Goal: Task Accomplishment & Management: Manage account settings

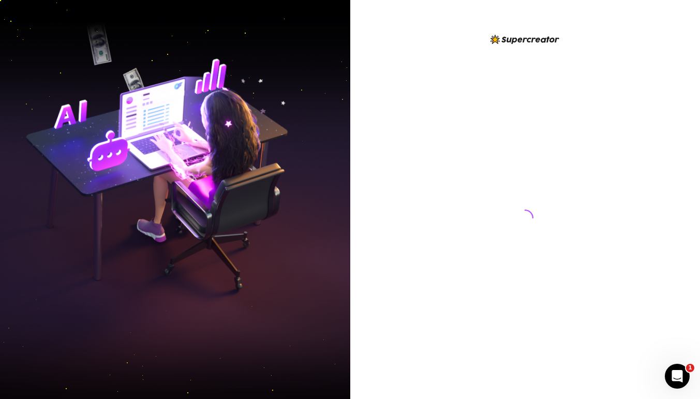
click at [674, 384] on div "Open Intercom Messenger" at bounding box center [677, 376] width 34 height 34
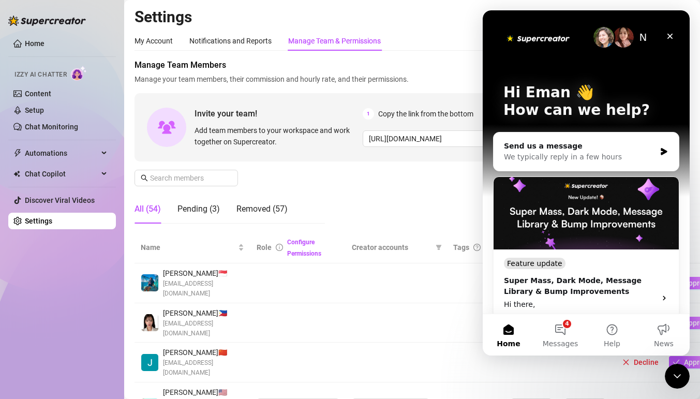
click at [284, 243] on div "Role Configure Permissions" at bounding box center [298, 247] width 83 height 23
click at [199, 179] on input "text" at bounding box center [186, 177] width 73 height 11
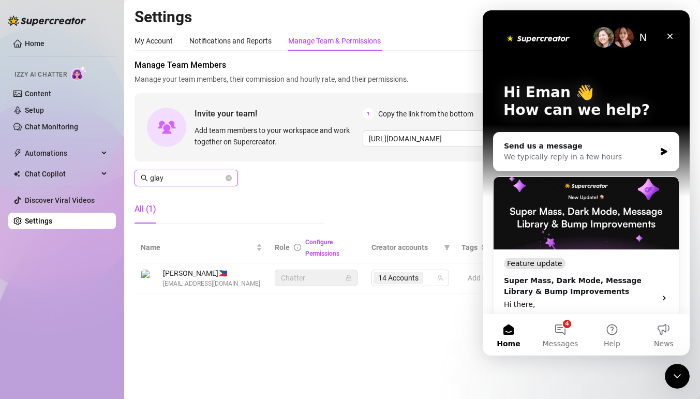
type input "glay"
click at [289, 304] on div "Settings My Account Notifications and Reports Manage Team & Permissions Profile…" at bounding box center [411, 156] width 555 height 298
click at [670, 38] on icon "Close" at bounding box center [670, 36] width 8 height 8
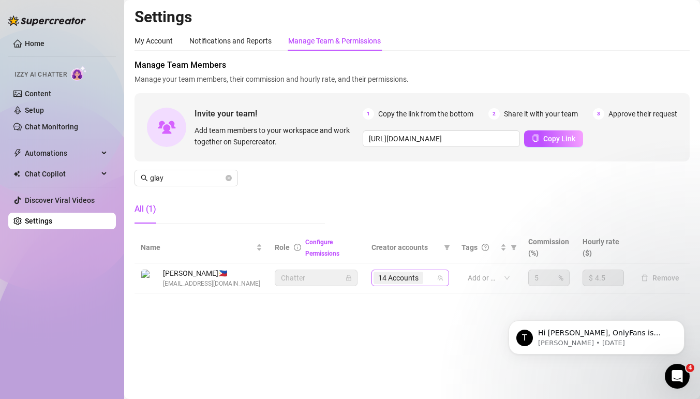
click at [430, 277] on div "14 Accounts" at bounding box center [404, 278] width 63 height 14
click at [430, 274] on div "14 Accounts" at bounding box center [404, 278] width 63 height 14
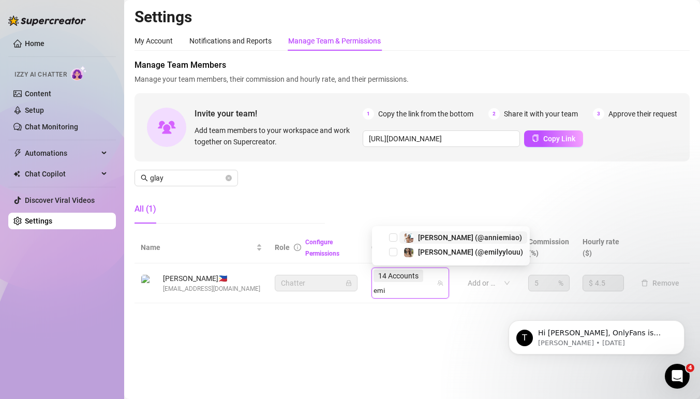
type input "emil"
click at [434, 252] on span "emilylou (@emilyylouu)" at bounding box center [470, 252] width 105 height 8
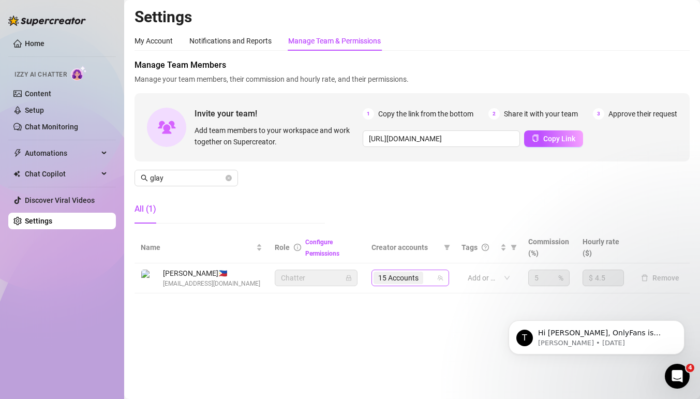
click at [426, 277] on input "search" at bounding box center [426, 278] width 2 height 12
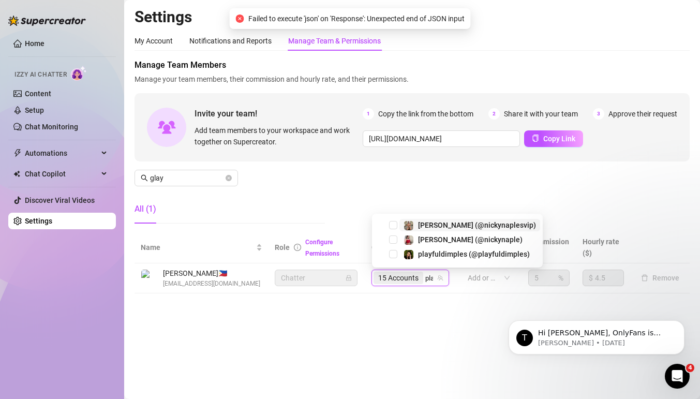
type input "play"
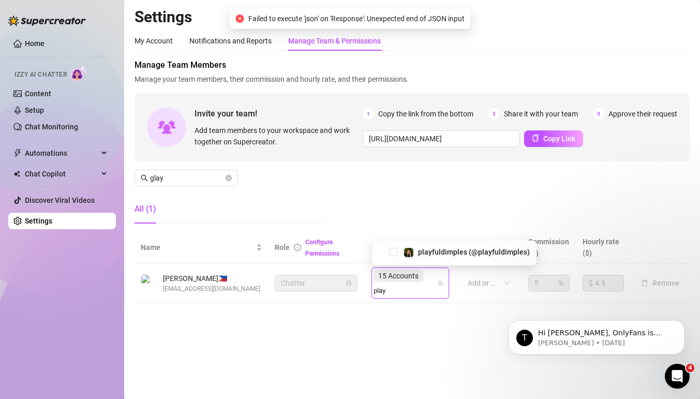
click at [399, 251] on div "playfuldimples (@playfuldimples)" at bounding box center [453, 252] width 159 height 12
click at [393, 250] on span "Select tree node" at bounding box center [393, 252] width 8 height 8
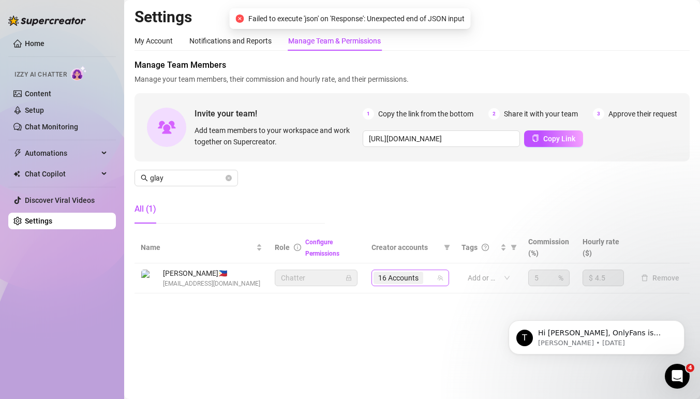
click at [431, 278] on div "16 Accounts" at bounding box center [404, 278] width 63 height 14
type input "nor"
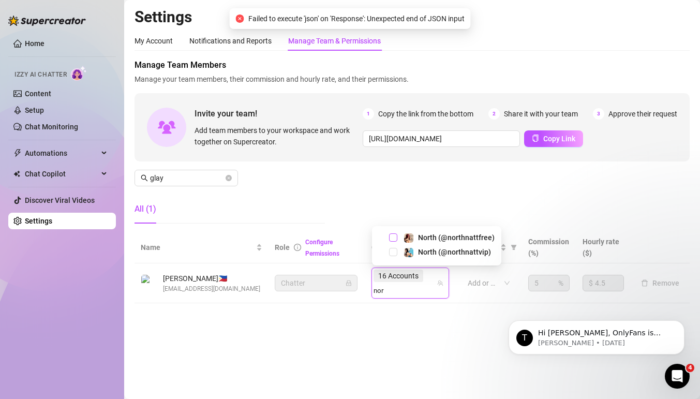
click at [394, 237] on span "Select tree node" at bounding box center [393, 237] width 8 height 8
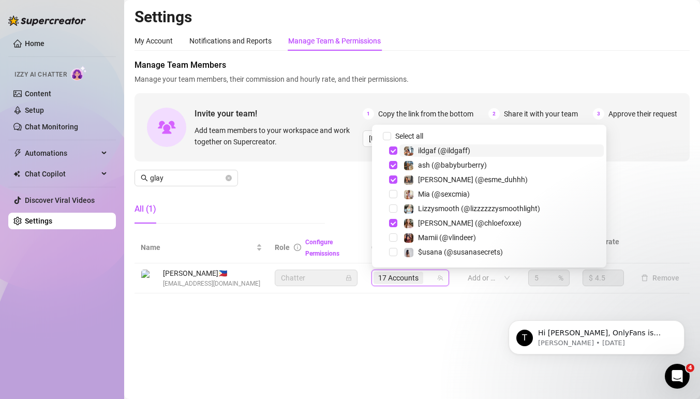
click at [423, 273] on span "17 Accounts" at bounding box center [398, 278] width 50 height 12
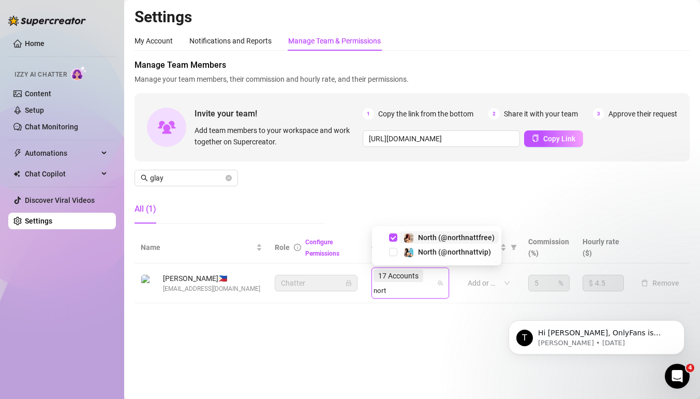
type input "north"
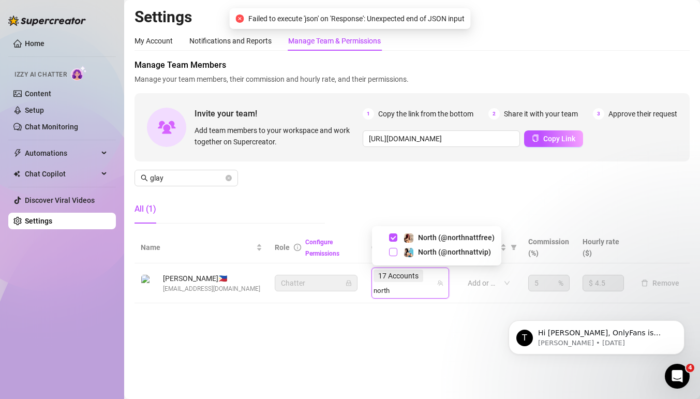
click at [394, 254] on span "Select tree node" at bounding box center [393, 252] width 8 height 8
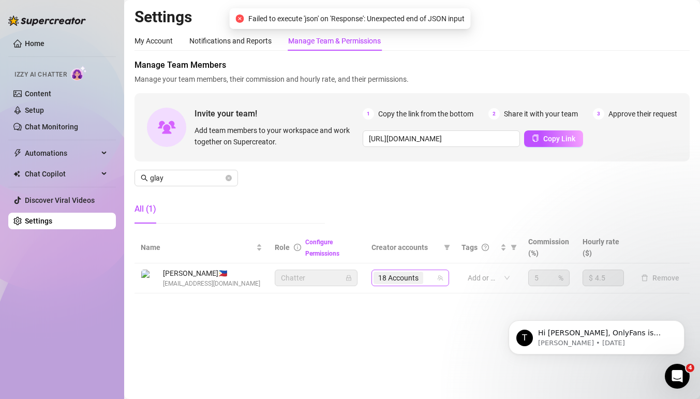
click at [426, 277] on input "search" at bounding box center [426, 278] width 2 height 12
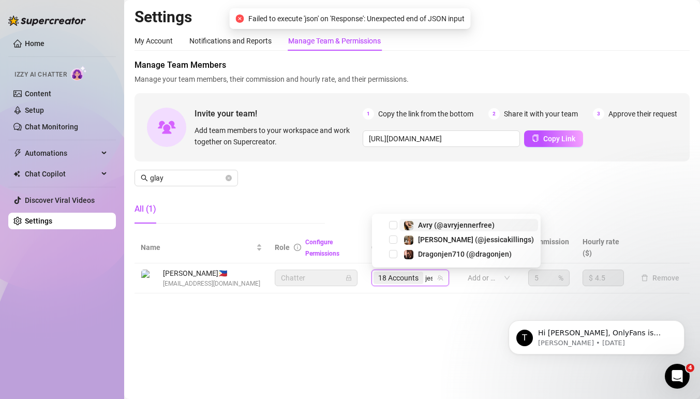
type input "jess"
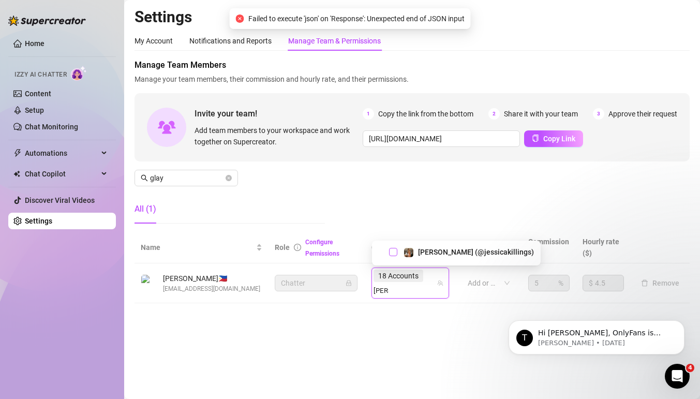
click at [394, 252] on span "Select tree node" at bounding box center [393, 252] width 8 height 8
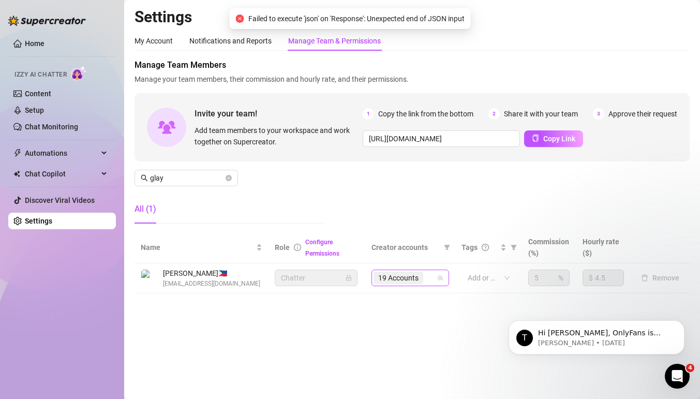
click at [426, 275] on input "search" at bounding box center [426, 278] width 2 height 12
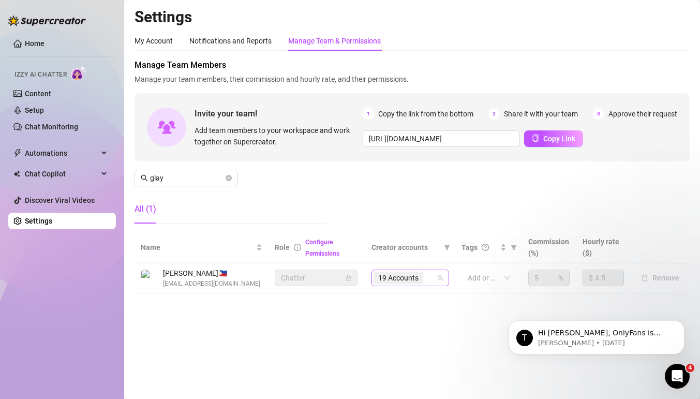
click at [426, 275] on input "search" at bounding box center [426, 278] width 2 height 12
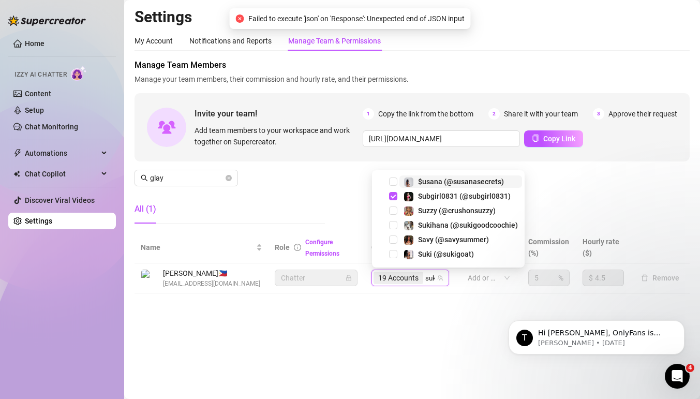
type input "suki"
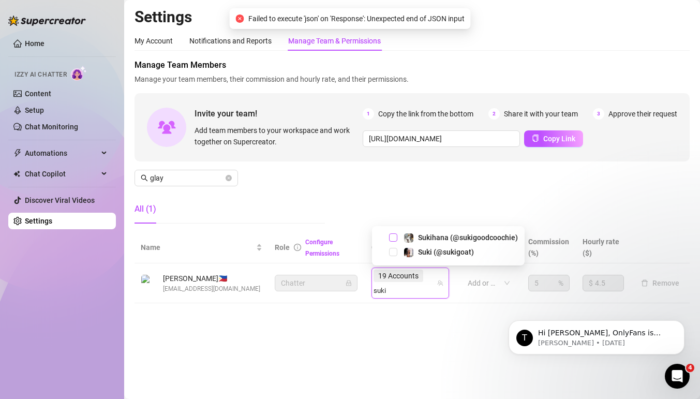
click at [395, 238] on span "Select tree node" at bounding box center [393, 237] width 8 height 8
click at [423, 278] on span "19 Accounts" at bounding box center [398, 275] width 50 height 12
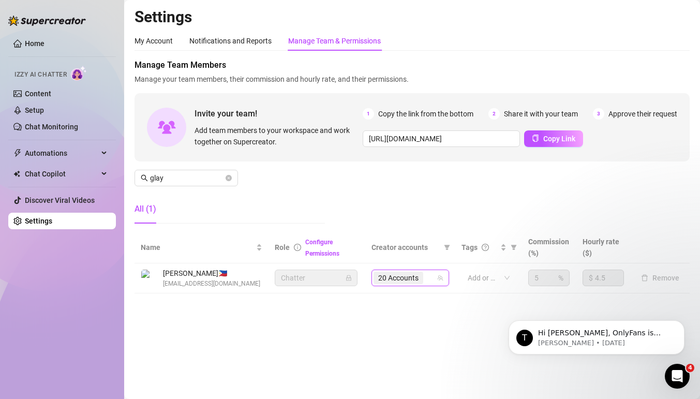
click at [433, 280] on div "20 Accounts" at bounding box center [404, 278] width 63 height 14
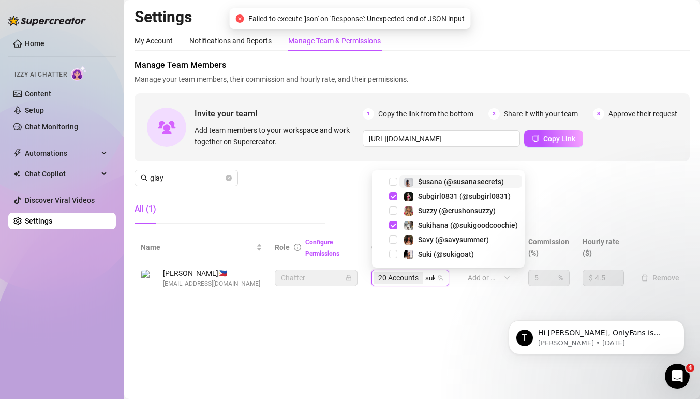
type input "suki"
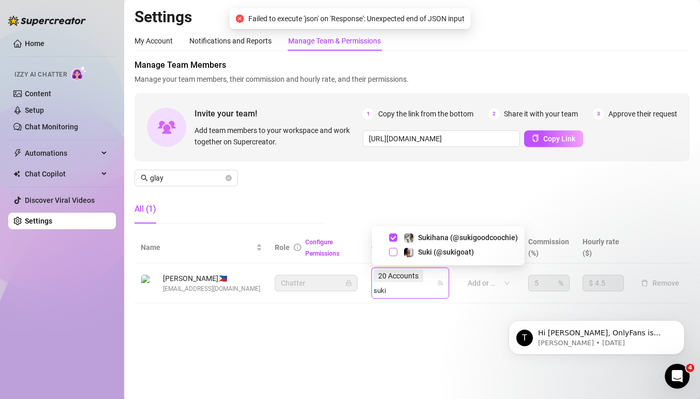
click at [396, 253] on span "Select tree node" at bounding box center [393, 252] width 8 height 8
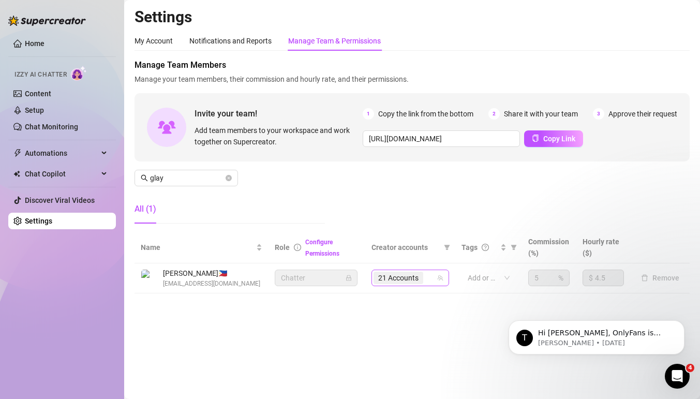
click at [431, 277] on div "21 Accounts" at bounding box center [404, 278] width 63 height 14
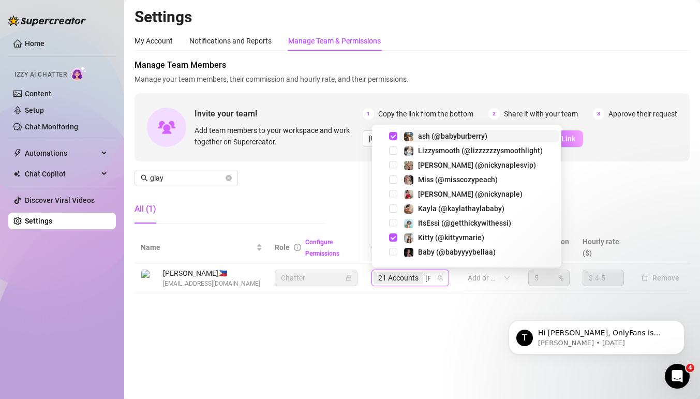
type input "yani"
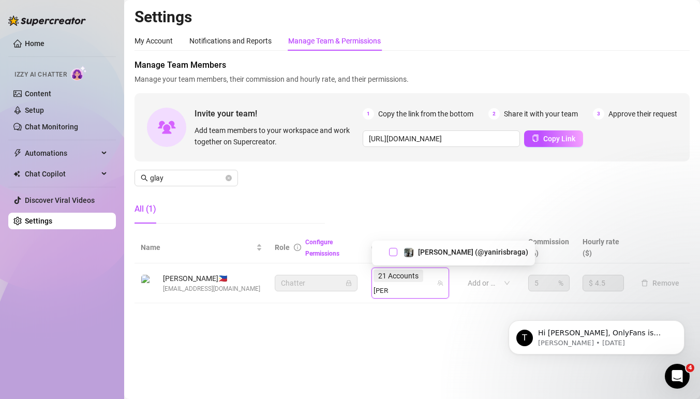
click at [396, 253] on span "Select tree node" at bounding box center [393, 252] width 8 height 8
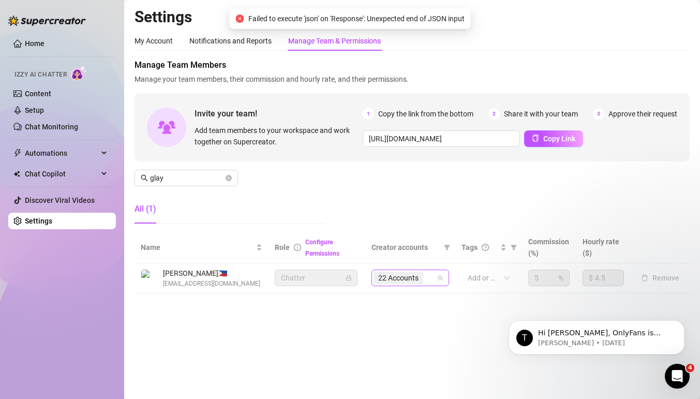
click at [425, 275] on div "22 Accounts" at bounding box center [399, 278] width 52 height 14
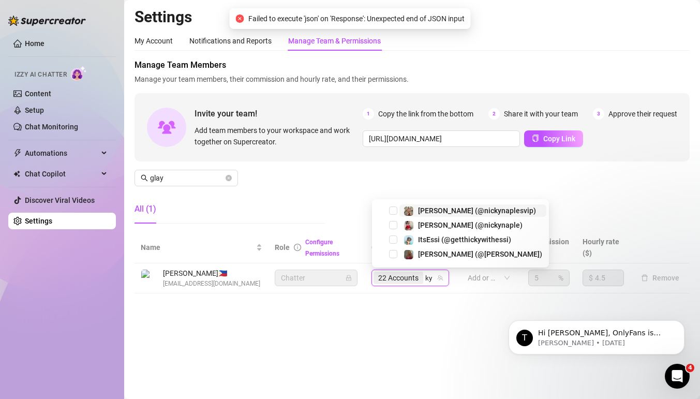
type input "kyl"
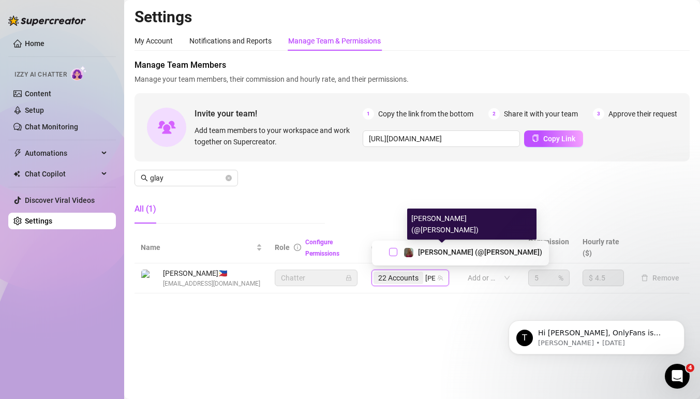
click at [395, 252] on span "Select tree node" at bounding box center [393, 252] width 8 height 8
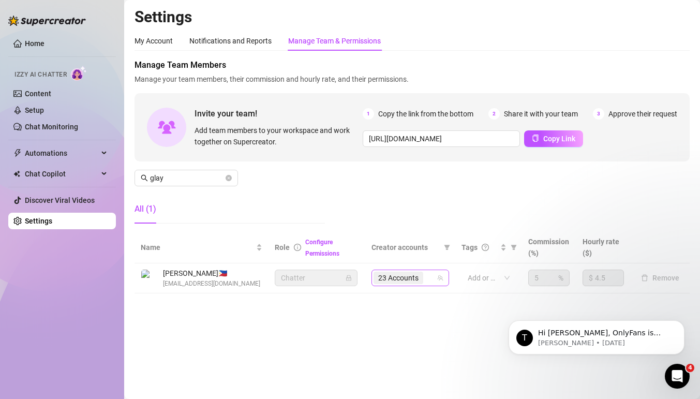
click at [424, 275] on div "23 Accounts" at bounding box center [399, 278] width 52 height 14
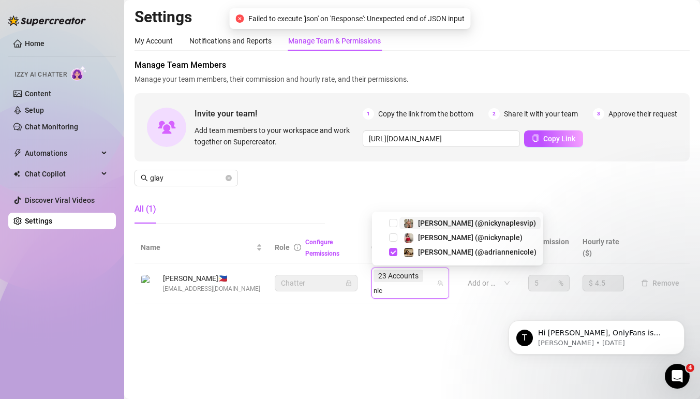
type input "nick"
click at [396, 236] on span "Select tree node" at bounding box center [393, 237] width 8 height 8
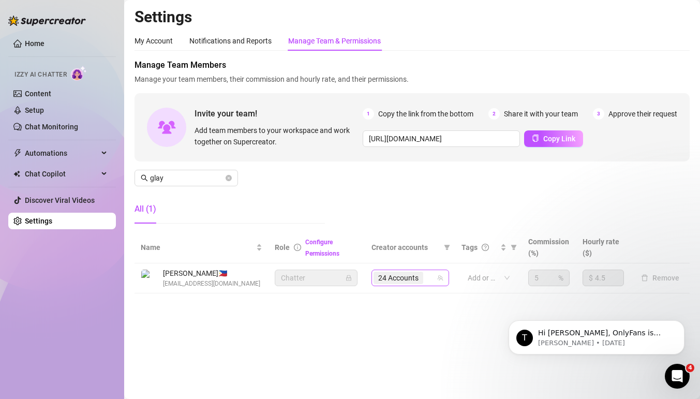
click at [433, 278] on div "24 Accounts" at bounding box center [404, 278] width 63 height 14
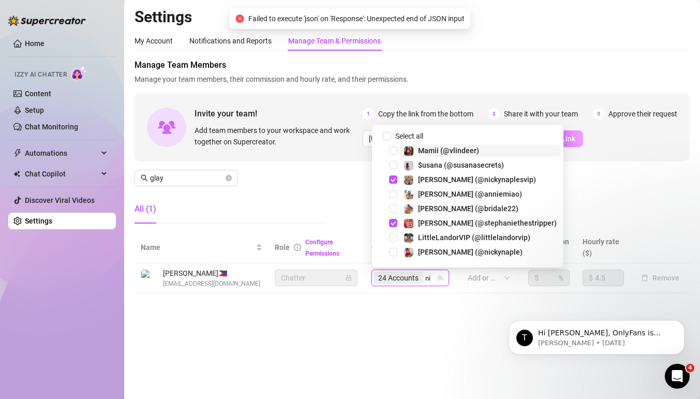
type input "nic"
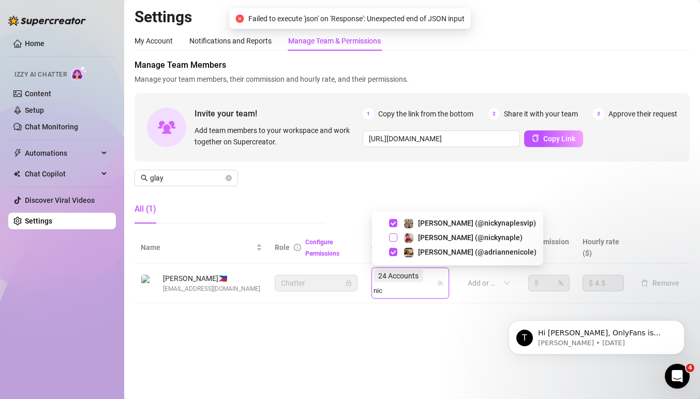
click at [396, 237] on span "Select tree node" at bounding box center [393, 237] width 8 height 8
click at [429, 277] on div "24 Accounts nic" at bounding box center [404, 282] width 63 height 29
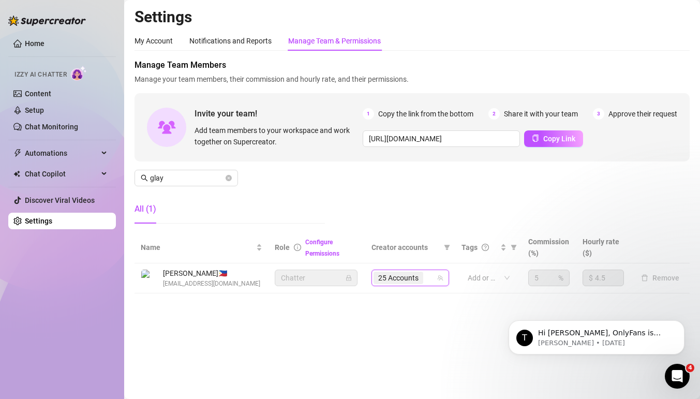
click at [429, 277] on div "25 Accounts" at bounding box center [404, 278] width 63 height 14
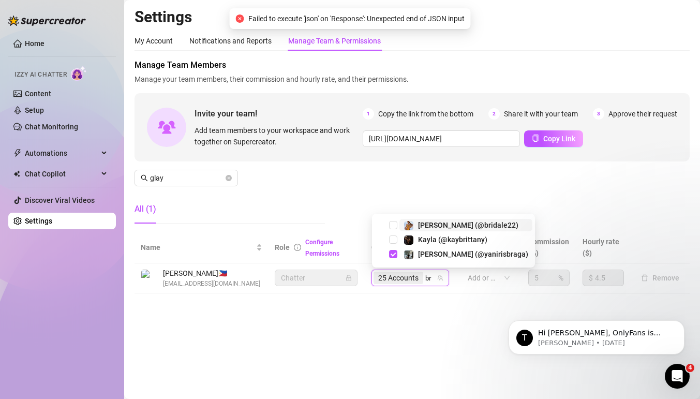
type input "bri"
click at [396, 239] on span "Select tree node" at bounding box center [393, 239] width 8 height 8
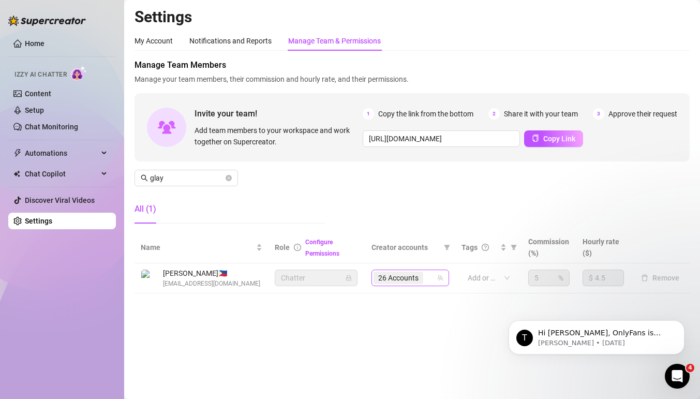
click at [429, 279] on div "26 Accounts" at bounding box center [404, 278] width 63 height 14
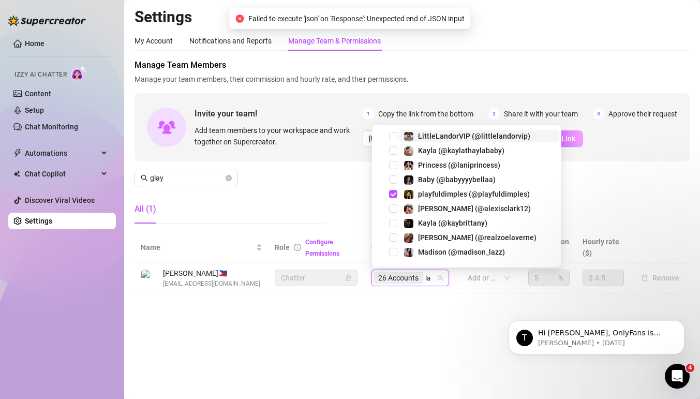
type input "lal"
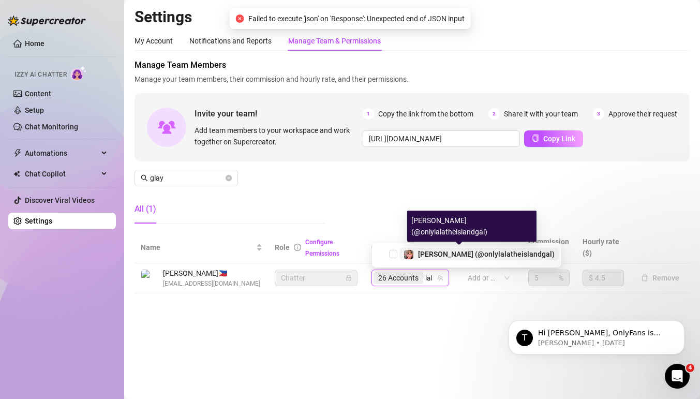
click at [399, 253] on span "Lalita (@onlylalatheislandgal)" at bounding box center [478, 254] width 159 height 12
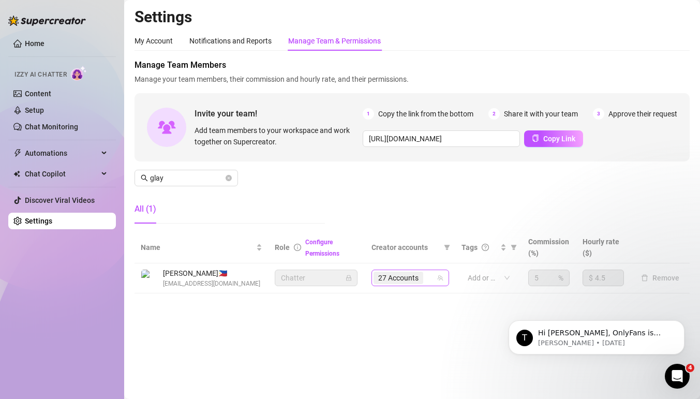
click at [430, 274] on div "27 Accounts" at bounding box center [404, 278] width 63 height 14
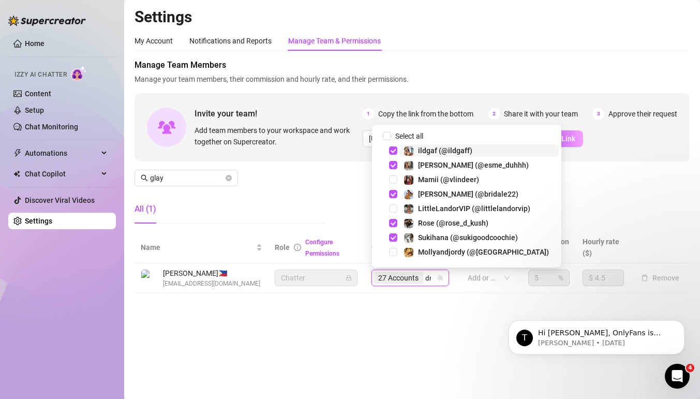
type input "dra"
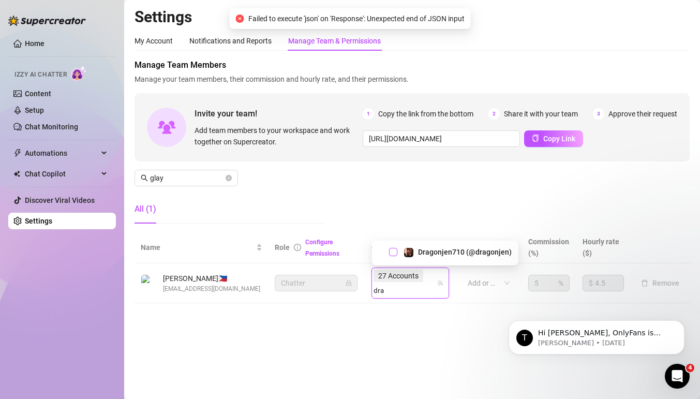
click at [396, 250] on span "Select tree node" at bounding box center [393, 252] width 8 height 8
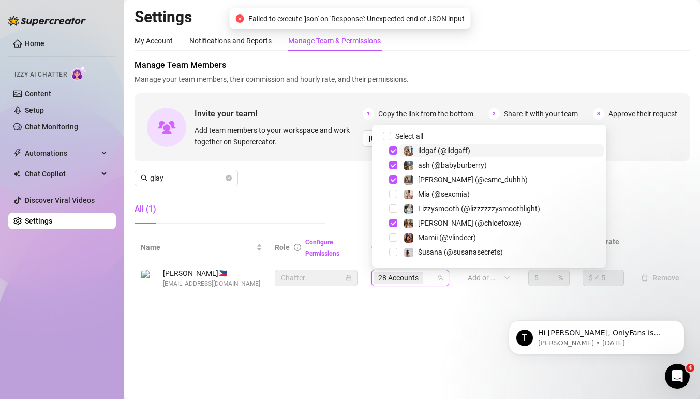
click at [427, 276] on input "search" at bounding box center [426, 278] width 2 height 12
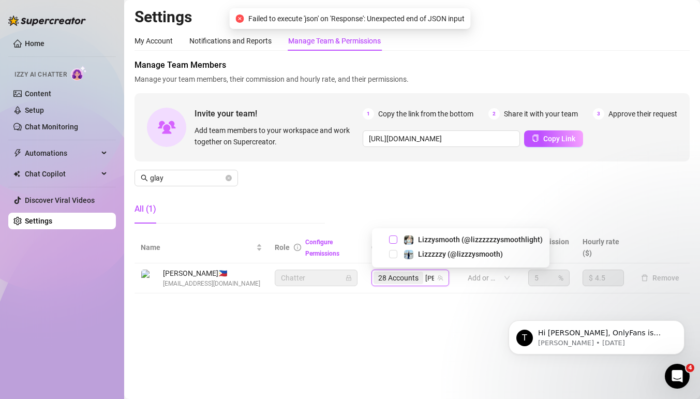
type input "liz"
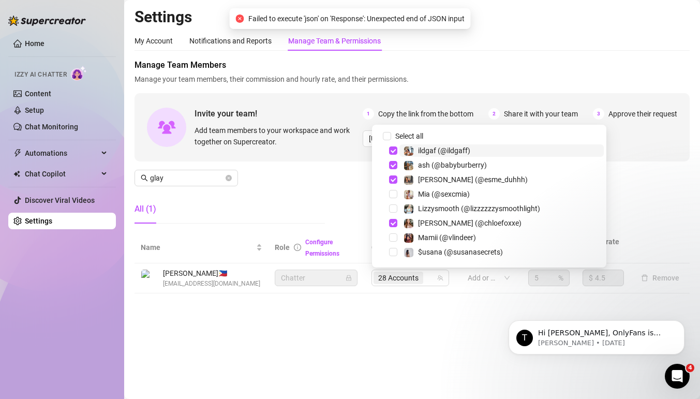
click at [396, 207] on div "Manage Team Members Manage your team members, their commission and hourly rate,…" at bounding box center [411, 145] width 555 height 173
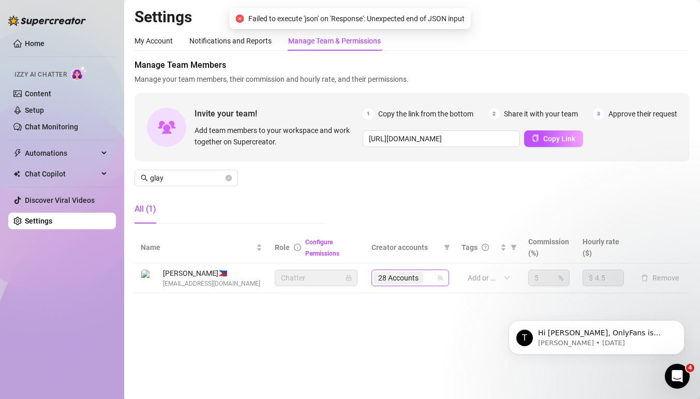
click at [420, 277] on span "28 Accounts" at bounding box center [398, 278] width 50 height 12
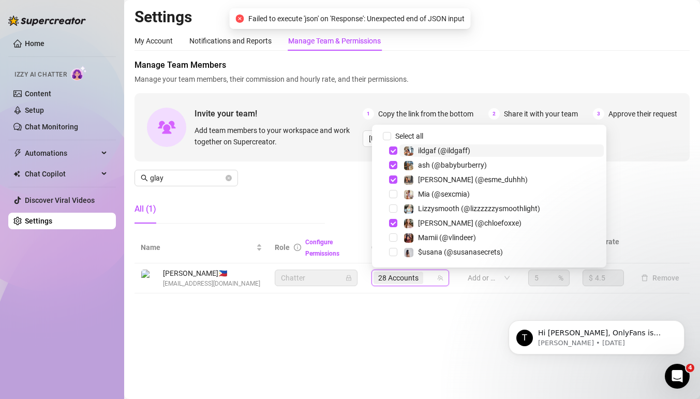
click at [431, 277] on div "28 Accounts" at bounding box center [404, 278] width 63 height 14
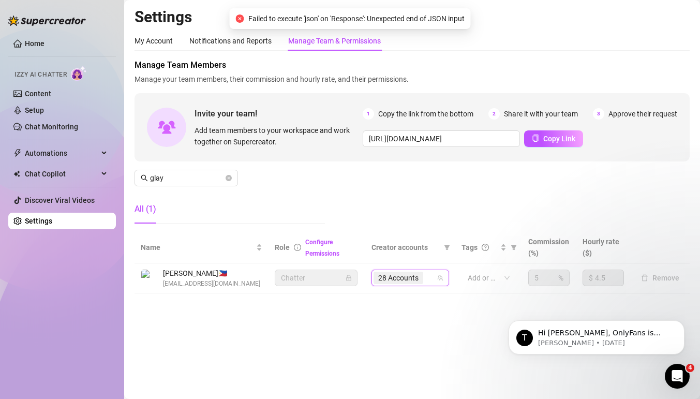
click at [431, 277] on div "28 Accounts" at bounding box center [404, 278] width 63 height 14
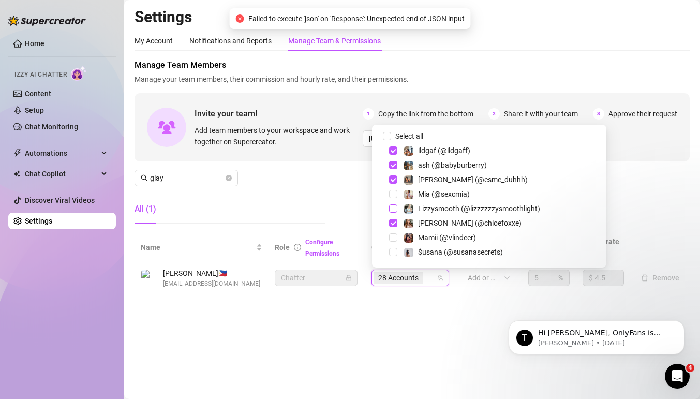
click at [394, 207] on span "Select tree node" at bounding box center [393, 208] width 8 height 8
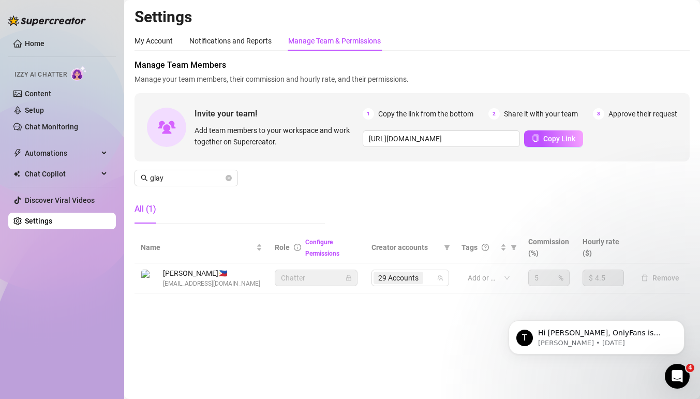
click at [393, 210] on div "Manage Team Members Manage your team members, their commission and hourly rate,…" at bounding box center [411, 145] width 555 height 173
click at [416, 280] on span "29 Accounts" at bounding box center [398, 277] width 40 height 11
click at [427, 278] on input "search" at bounding box center [426, 278] width 2 height 12
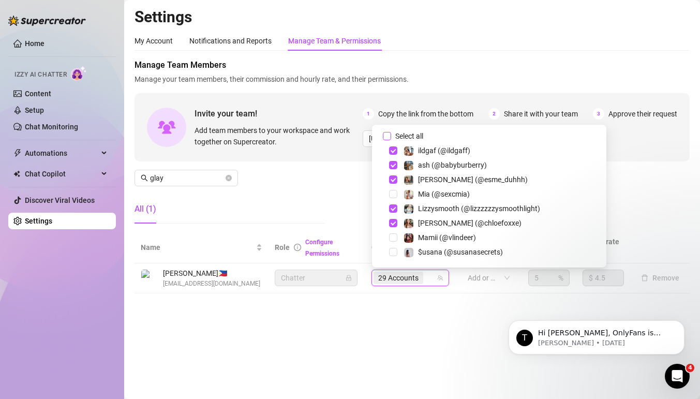
click at [389, 137] on input "Select all" at bounding box center [387, 136] width 8 height 8
checkbox input "true"
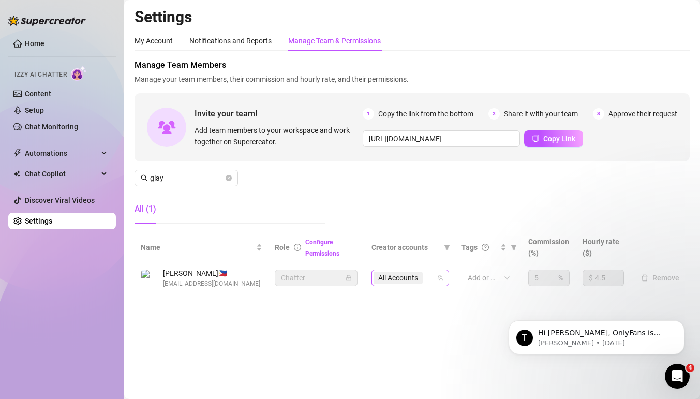
click at [428, 276] on div "All Accounts" at bounding box center [404, 278] width 63 height 14
click at [186, 184] on span "glay" at bounding box center [185, 178] width 103 height 17
click at [189, 180] on input "glay" at bounding box center [186, 177] width 73 height 11
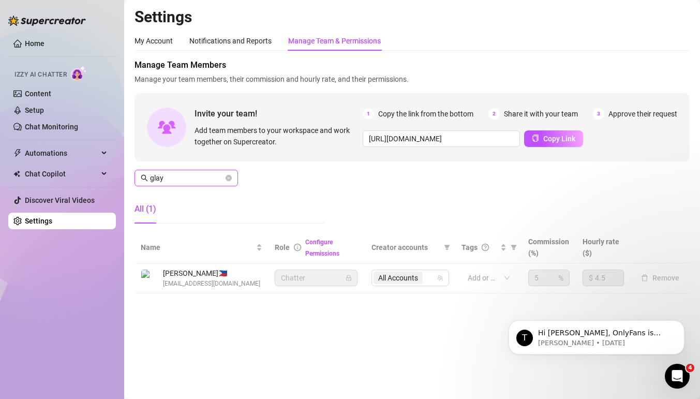
click at [189, 175] on input "glay" at bounding box center [186, 177] width 73 height 11
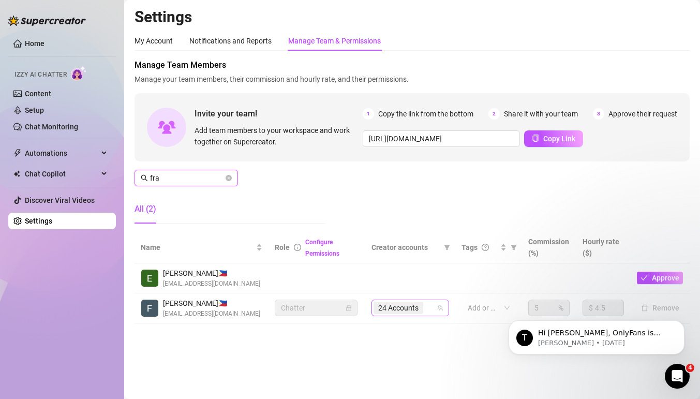
click at [430, 314] on div "24 Accounts" at bounding box center [404, 307] width 63 height 14
type input "fra"
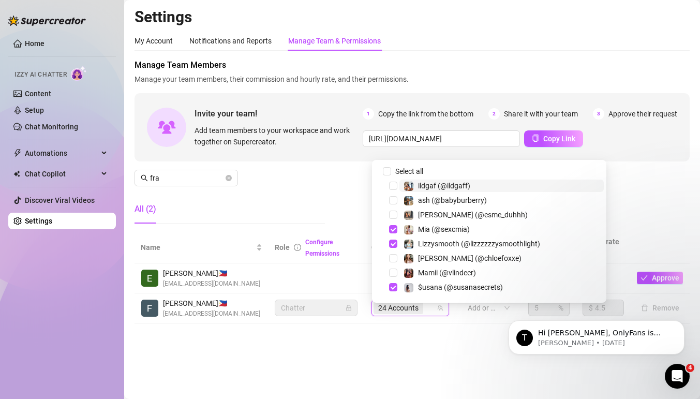
click at [430, 314] on div "24 Accounts" at bounding box center [404, 307] width 63 height 14
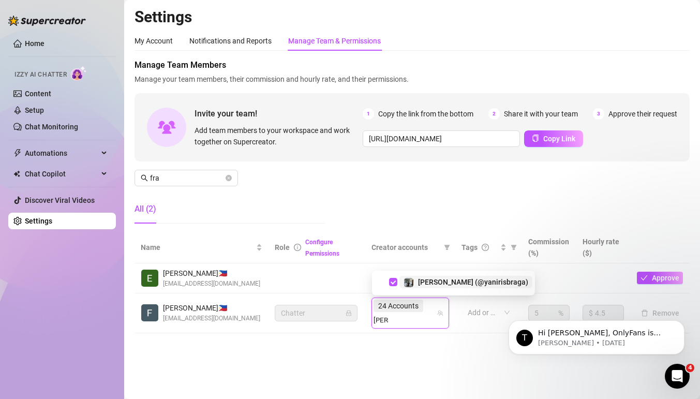
type input "yani"
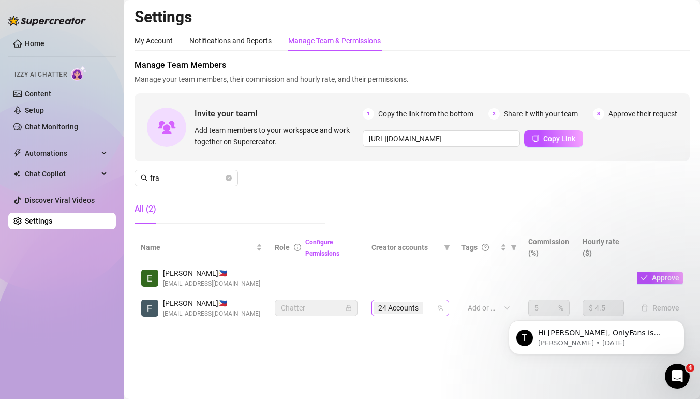
click at [430, 311] on div "24 Accounts" at bounding box center [404, 307] width 63 height 14
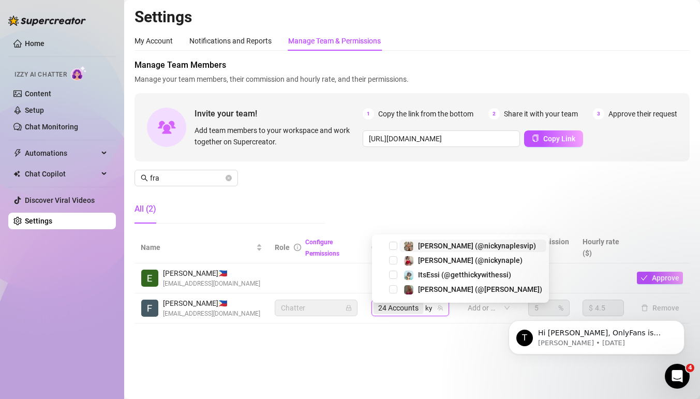
type input "kyl"
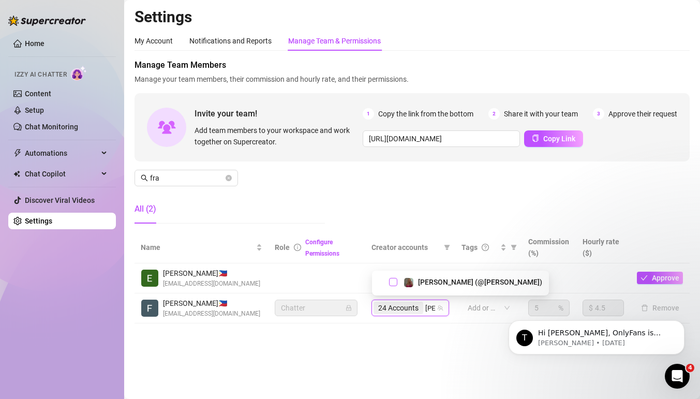
click at [393, 282] on span "Select tree node" at bounding box center [393, 282] width 8 height 8
click at [432, 313] on div "25 Accounts" at bounding box center [404, 307] width 63 height 14
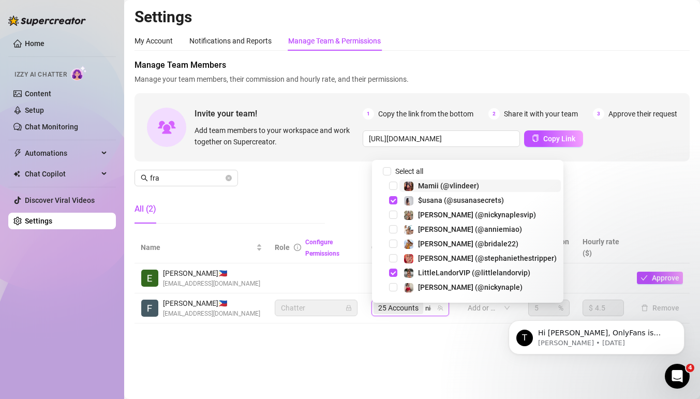
type input "nick"
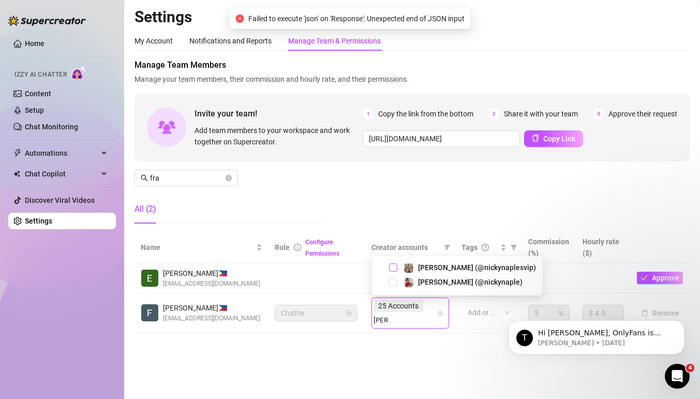
click at [396, 267] on span "Select tree node" at bounding box center [393, 267] width 8 height 8
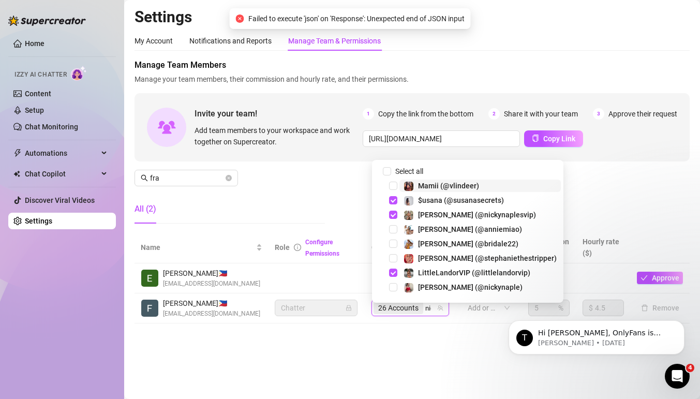
type input "nick"
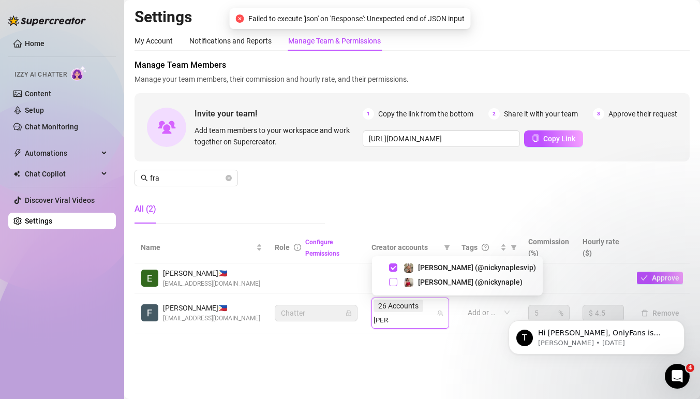
click at [395, 282] on span "Select tree node" at bounding box center [393, 282] width 8 height 8
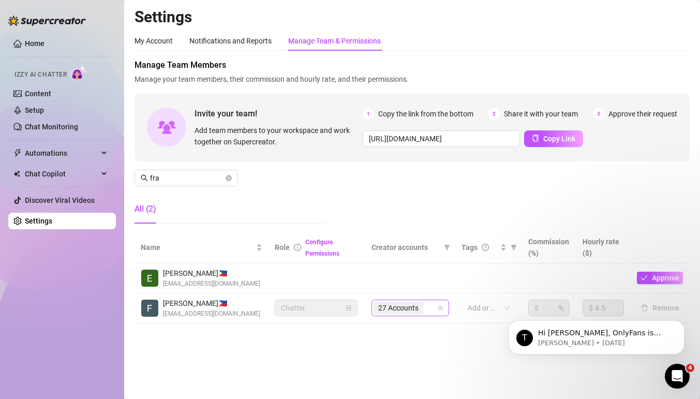
click at [432, 310] on div "27 Accounts" at bounding box center [404, 307] width 63 height 14
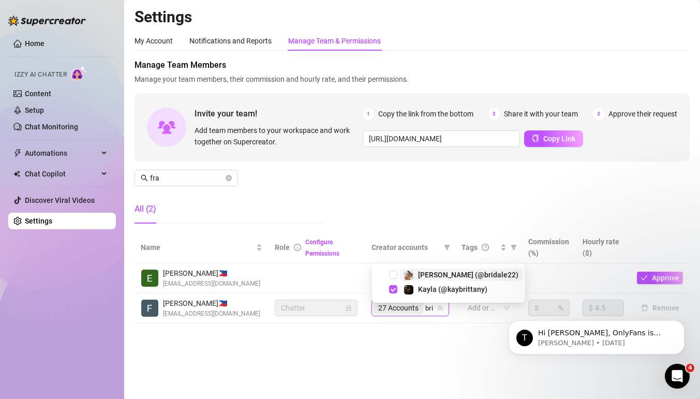
type input "brid"
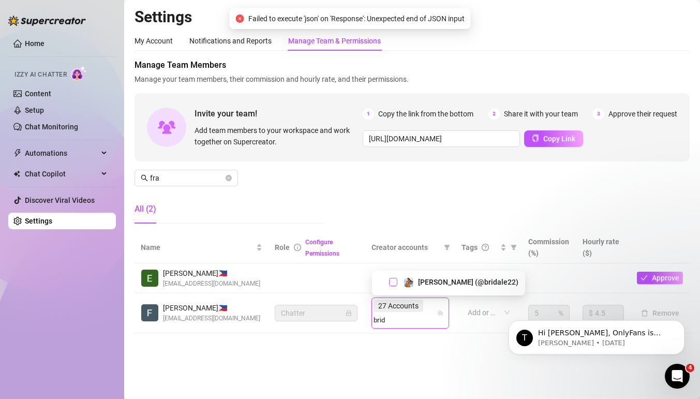
click at [397, 279] on span "Select tree node" at bounding box center [393, 282] width 8 height 8
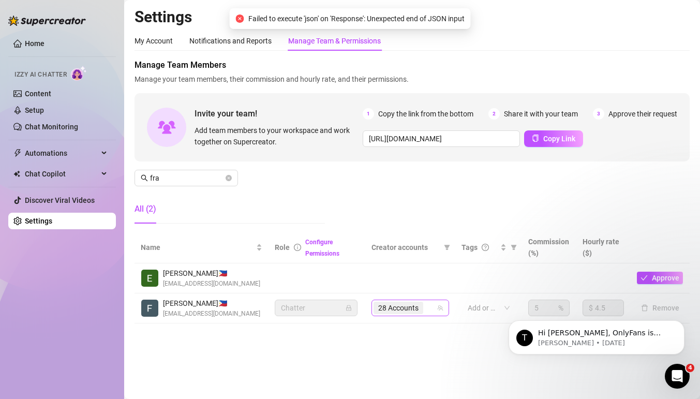
click at [429, 314] on div "28 Accounts" at bounding box center [404, 307] width 63 height 14
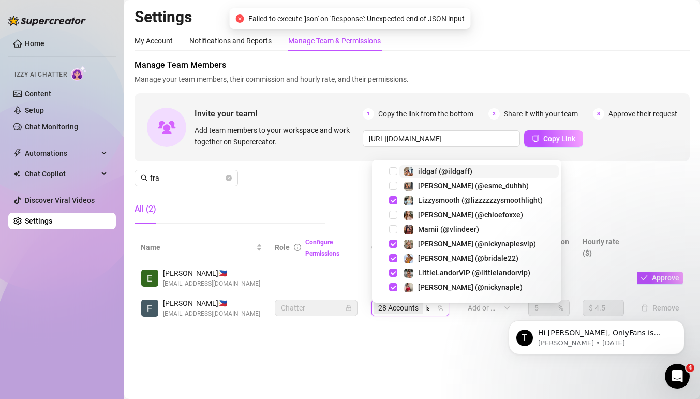
type input "lal"
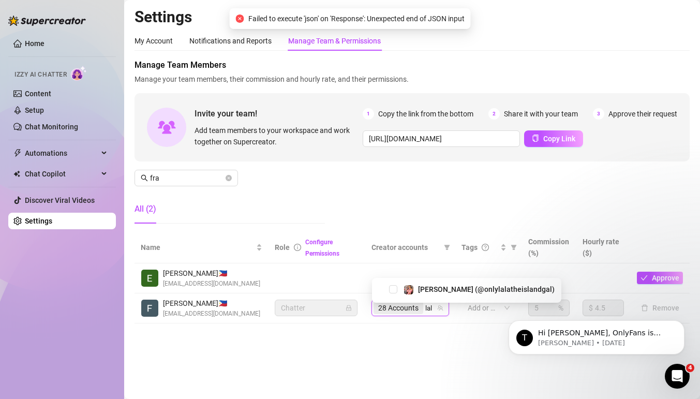
drag, startPoint x: 395, startPoint y: 291, endPoint x: 431, endPoint y: 314, distance: 43.3
click at [395, 291] on span "Select tree node" at bounding box center [393, 289] width 8 height 8
click at [431, 314] on div "28 Accounts lal" at bounding box center [404, 307] width 63 height 14
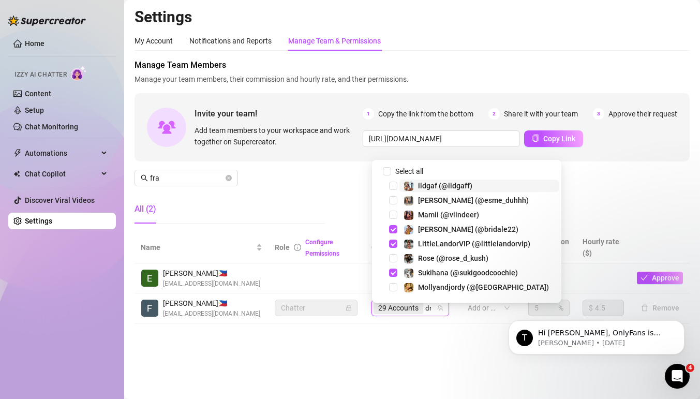
type input "dra"
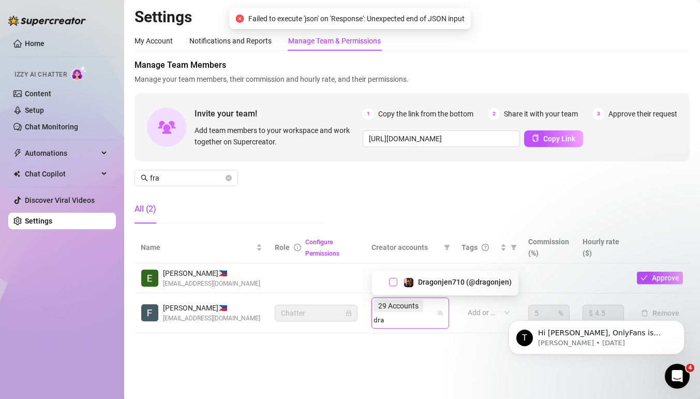
click at [394, 282] on span "Select tree node" at bounding box center [393, 282] width 8 height 8
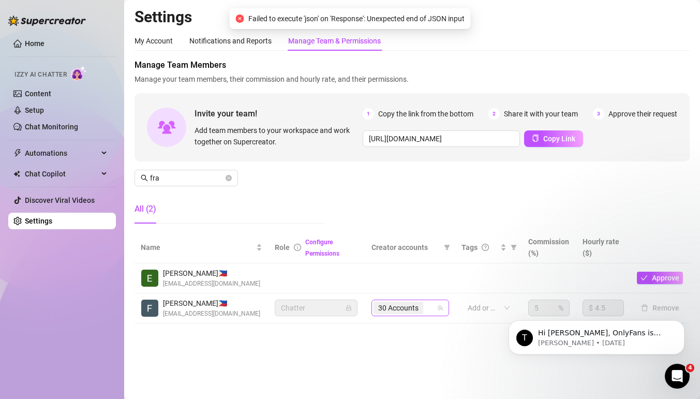
click at [428, 313] on div "30 Accounts" at bounding box center [404, 307] width 63 height 14
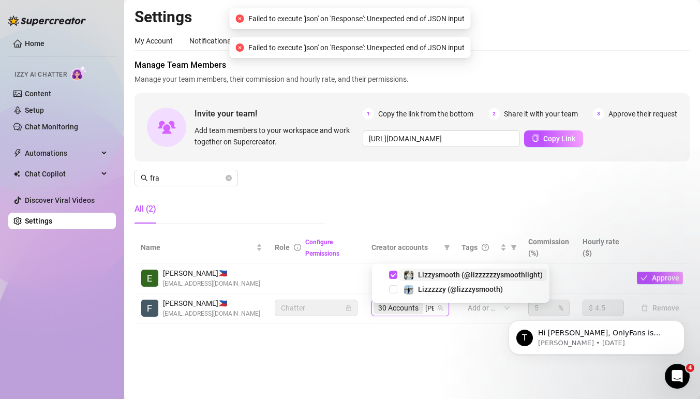
type input "lizz"
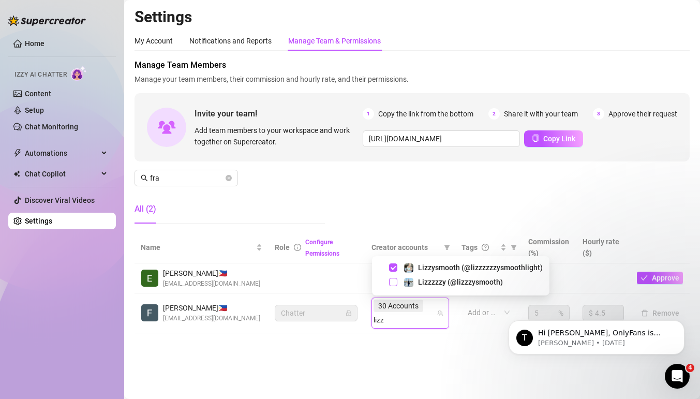
click at [396, 282] on span "Select tree node" at bounding box center [393, 282] width 8 height 8
